Goal: Task Accomplishment & Management: Use online tool/utility

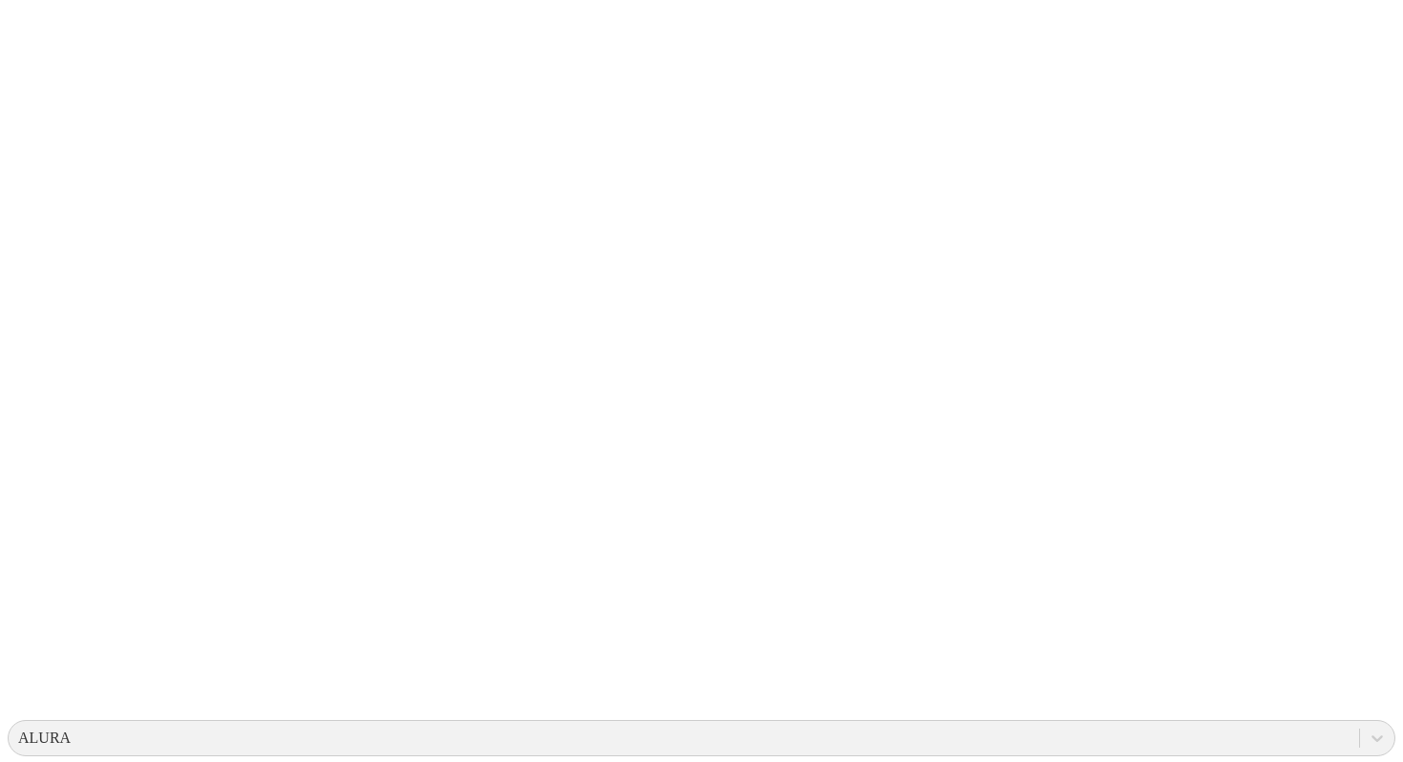
scroll to position [55, 0]
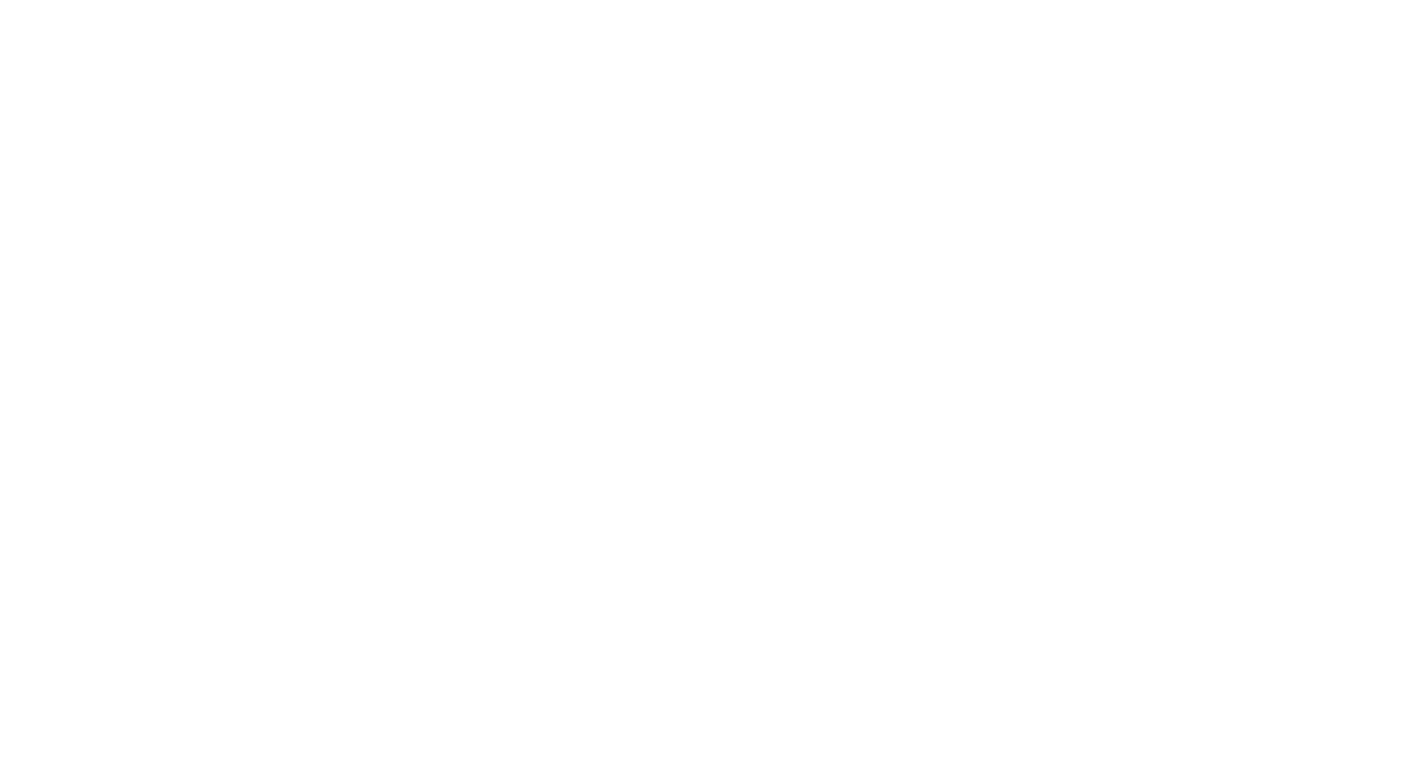
type input "Diagnóstico. Diferenciación y cuantificación de [MEDICAL_DATA] AVIAR. OAG034…"
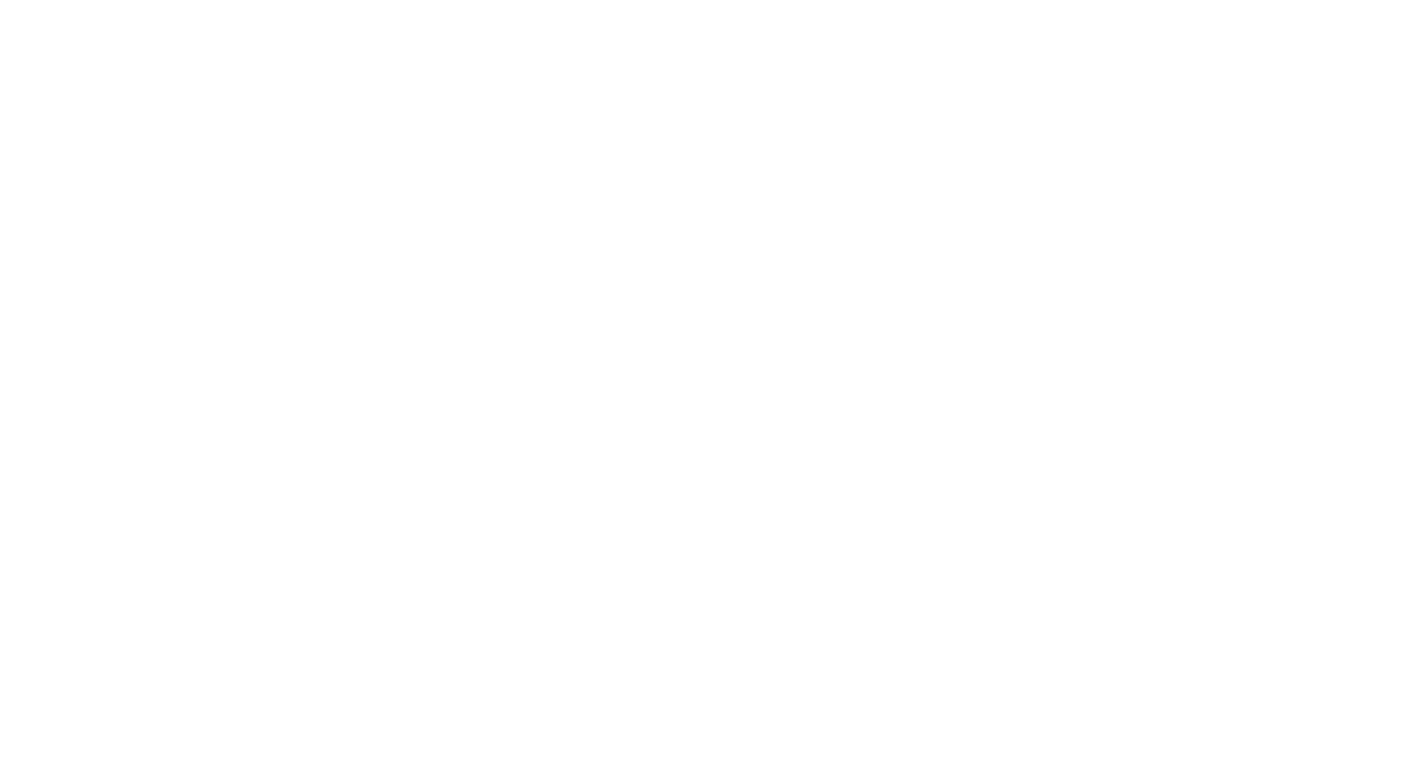
type input "Diagnóstico. Diferenciación y cuantificación de [MEDICAL_DATA] AVIAR. [GEOGR…"
type input "Diagnóstico. Diferenciación y cuantificación de [MEDICAL_DATA] AVIAR. [PERSO…"
type input "Diagnóstico. Diferenciación y cuantificación de [MEDICAL_DATA] AVIAR. OAG028…"
type input "Diagnóstico. Diferenciación y cuantificación de [MEDICAL_DATA] AVIAR. [GEOGR…"
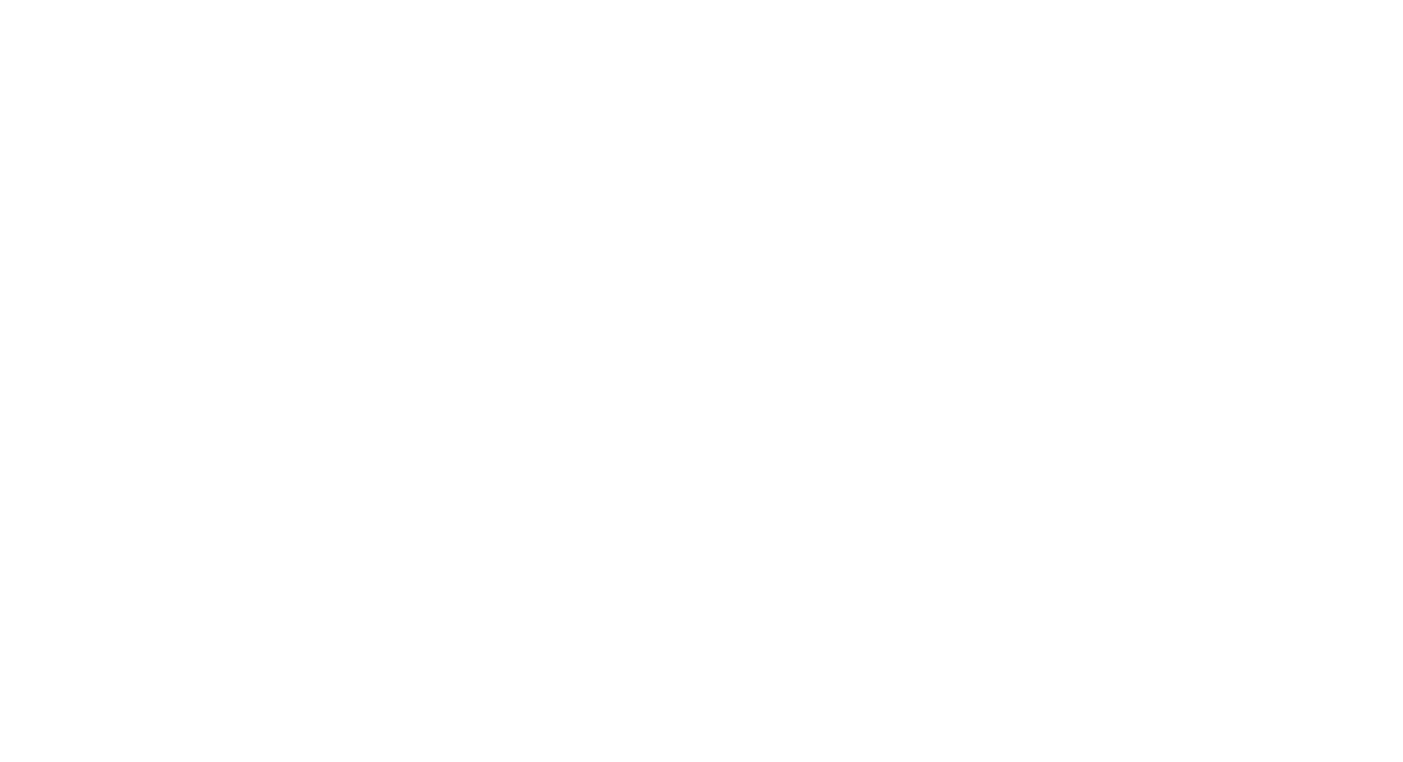
type input "Diagnóstico. Diferenciación y cuantificación de [MEDICAL_DATA] AVIAR. [PERSO…"
type input "Diagnóstico. Diferenciación y cuantificación de [MEDICAL_DATA] AVIAR. OAG028…"
type input "Diagnóstico. Diferenciación y cuantificación de [MEDICAL_DATA] AVIAR. [PERSO…"
type input "Diagnóstico. Diferenciación y cuantificación de [MEDICAL_DATA] AVIAR. OAG028…"
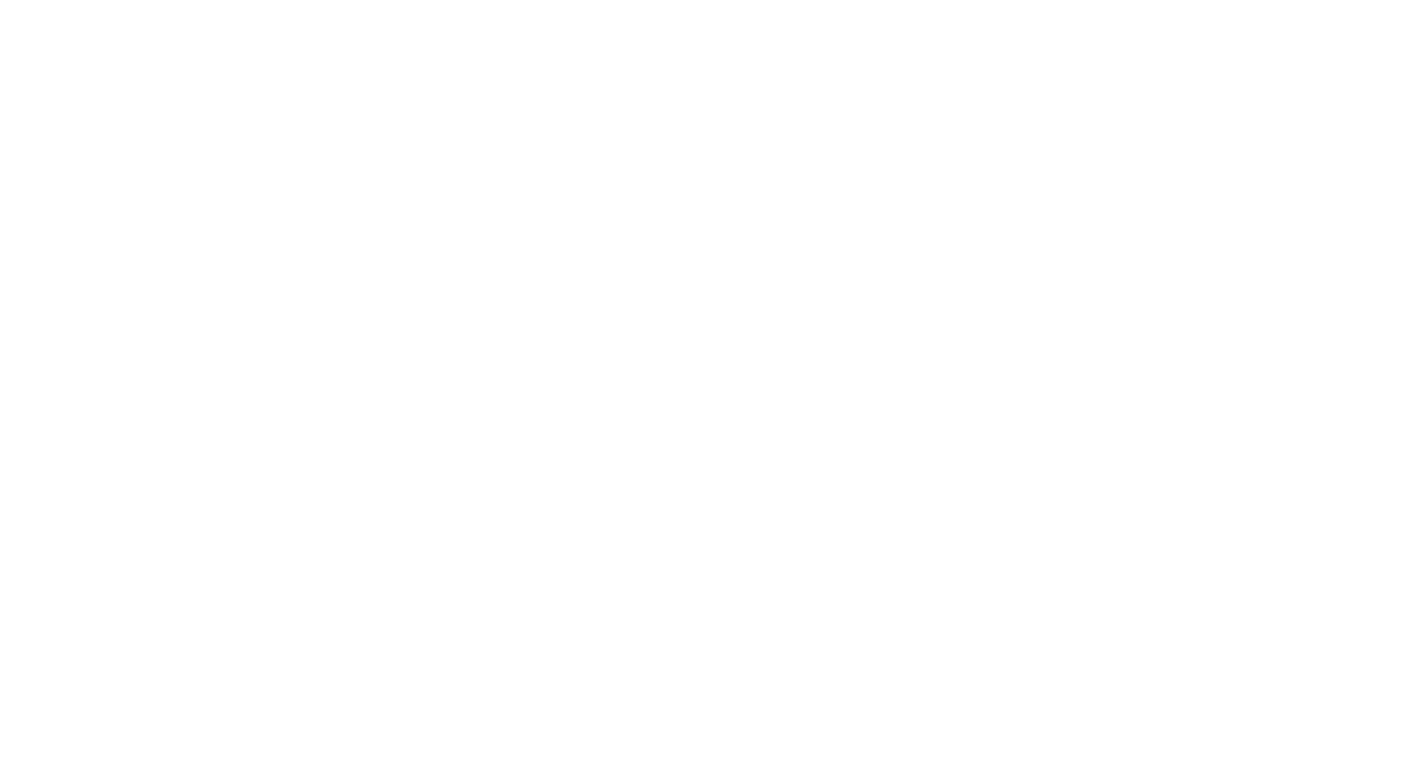
type input "Diagnóstico. Diferenciación y cuantificación de [MEDICAL_DATA] AVIAR. OAG028…"
